Goal: Find specific page/section: Find specific page/section

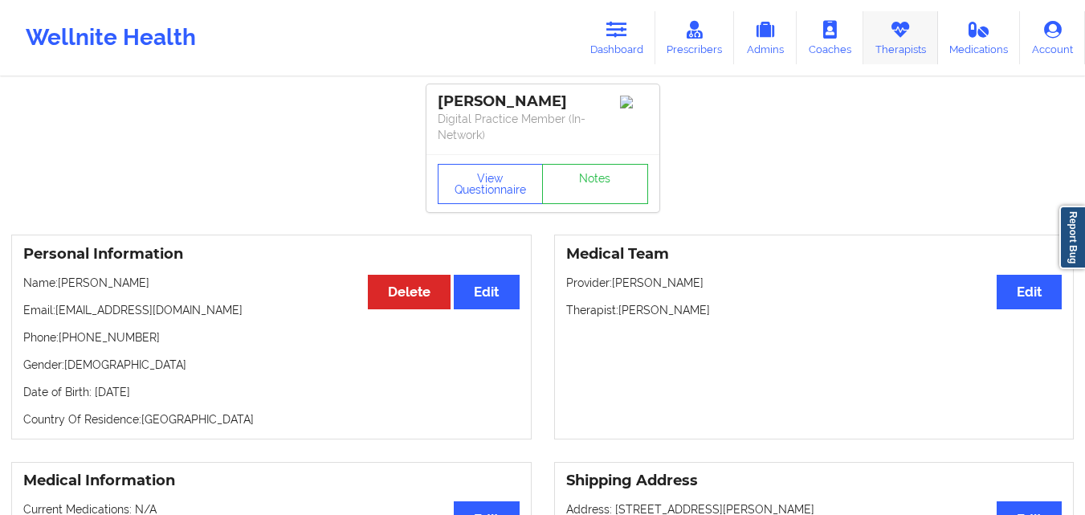
click at [915, 39] on link "Therapists" at bounding box center [901, 37] width 75 height 53
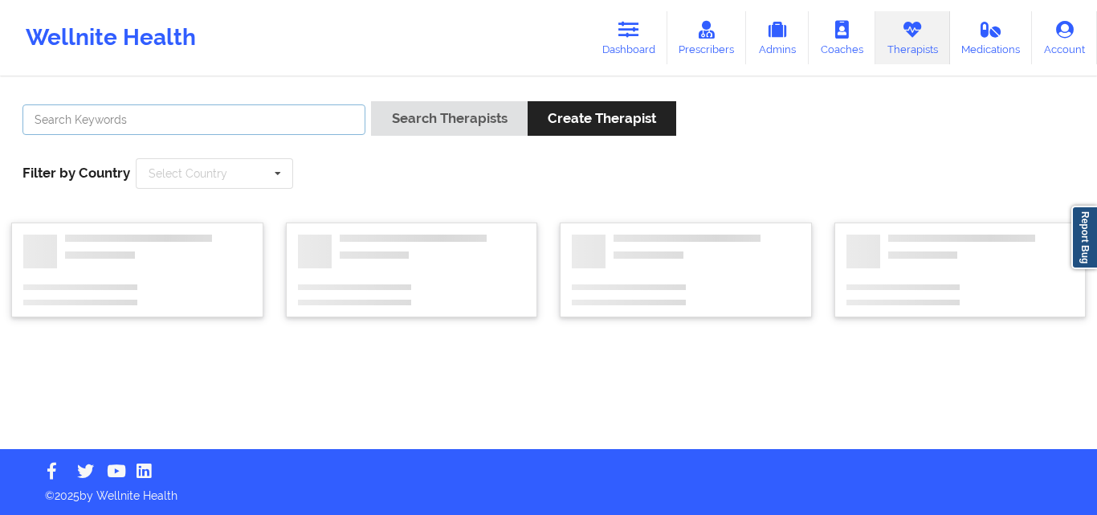
click at [142, 113] on input "text" at bounding box center [193, 119] width 343 height 31
paste input "[PERSON_NAME]"
type input "[PERSON_NAME]"
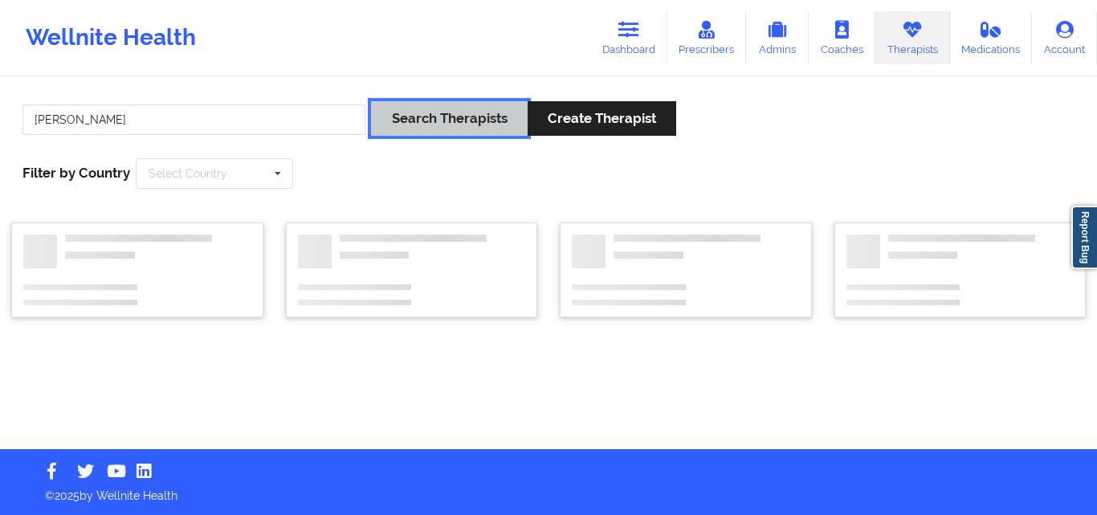
click at [426, 134] on button "Search Therapists" at bounding box center [449, 118] width 156 height 35
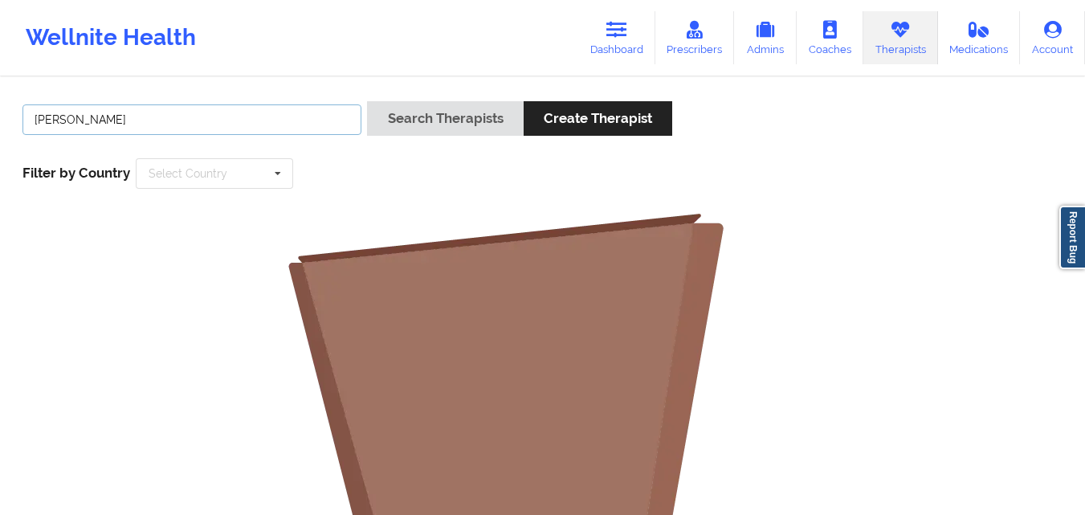
click at [296, 118] on input "[PERSON_NAME]" at bounding box center [191, 119] width 339 height 31
click at [625, 48] on link "Dashboard" at bounding box center [616, 37] width 77 height 53
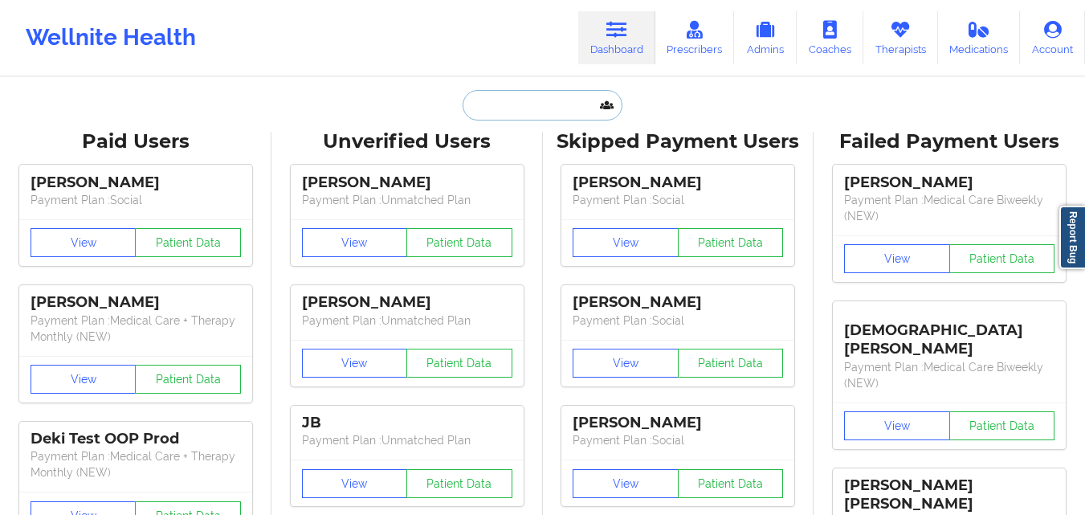
click at [501, 111] on input "text" at bounding box center [542, 105] width 159 height 31
paste input "[PERSON_NAME]"
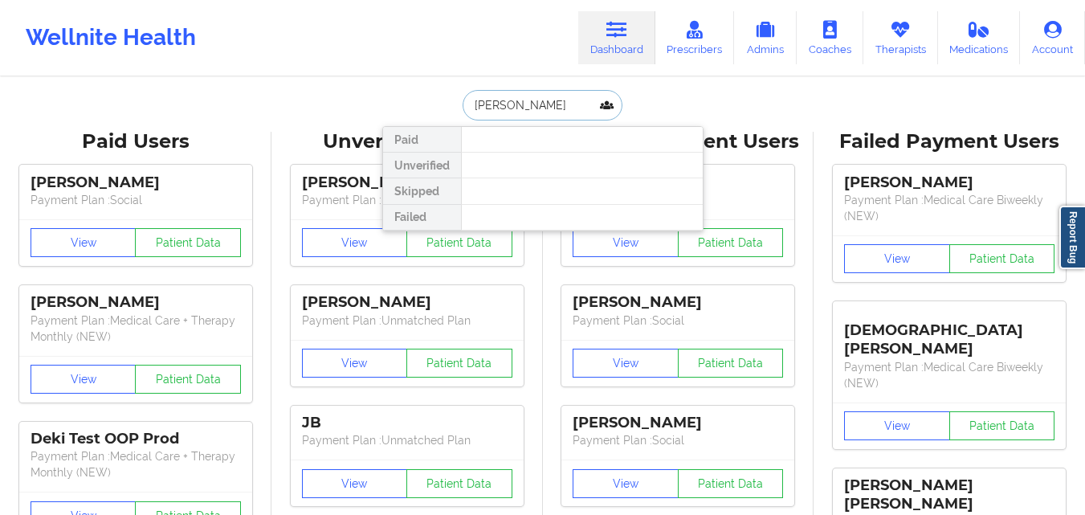
type input "[PERSON_NAME]"
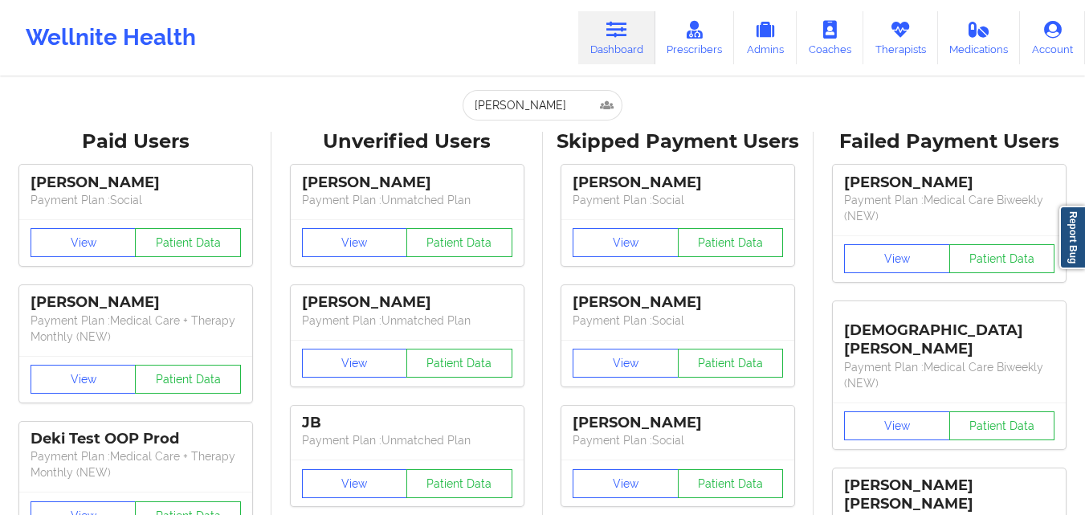
click at [478, 44] on div "Wellnite Health Dashboard Prescribers Admins Coaches Therapists Medications Acc…" at bounding box center [542, 38] width 1085 height 64
click at [582, 109] on input "[PERSON_NAME]" at bounding box center [542, 105] width 159 height 31
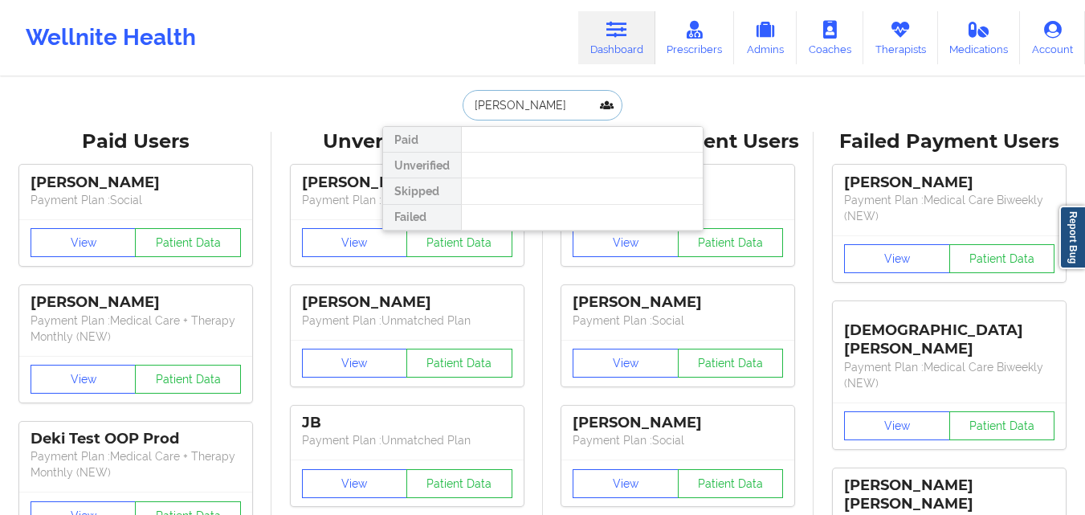
click at [582, 109] on input "[PERSON_NAME]" at bounding box center [542, 105] width 159 height 31
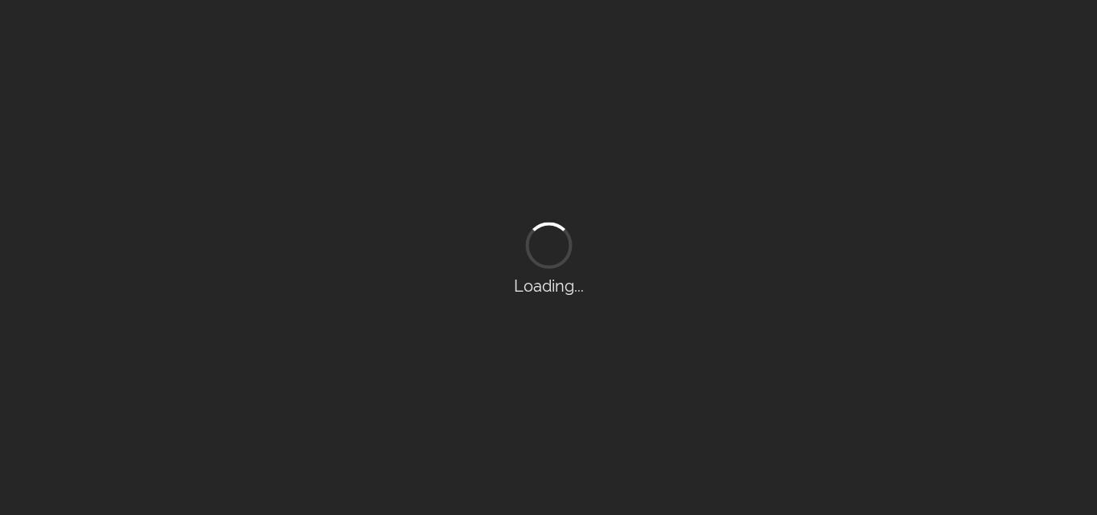
click at [276, 43] on div "Loading..." at bounding box center [548, 257] width 1097 height 515
